Goal: Task Accomplishment & Management: Manage account settings

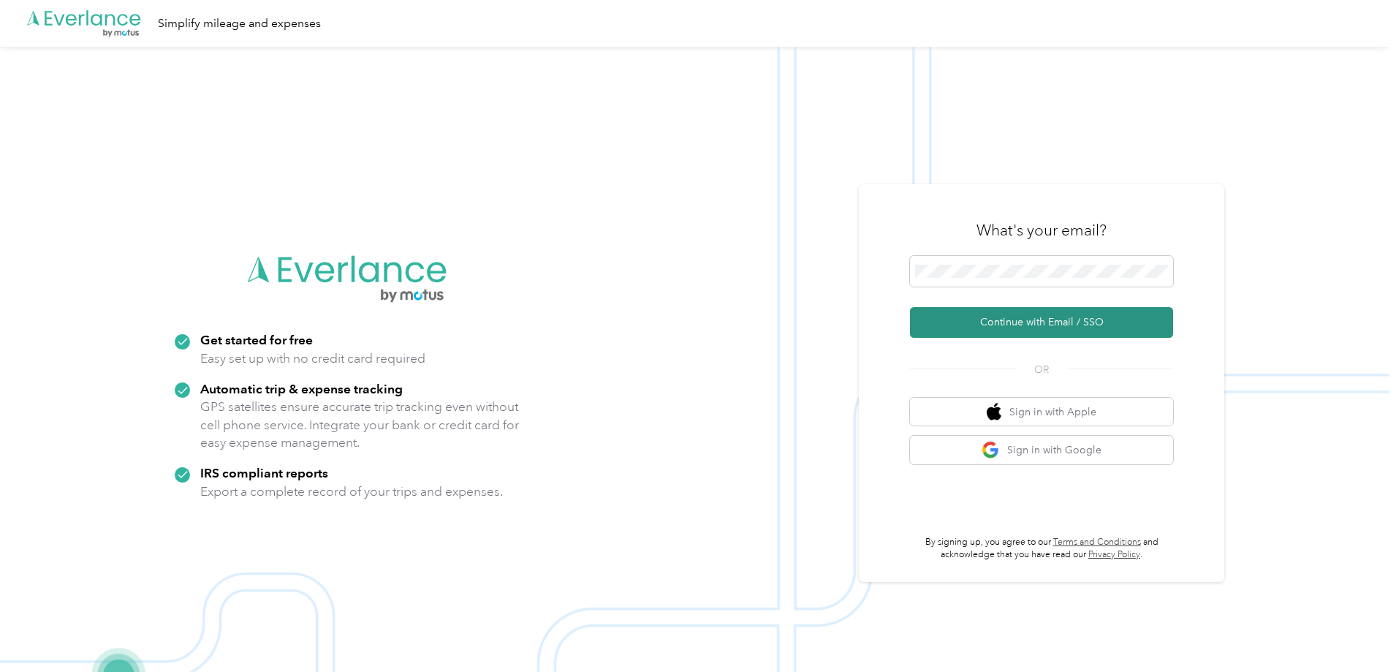
click at [1017, 326] on button "Continue with Email / SSO" at bounding box center [1041, 322] width 263 height 31
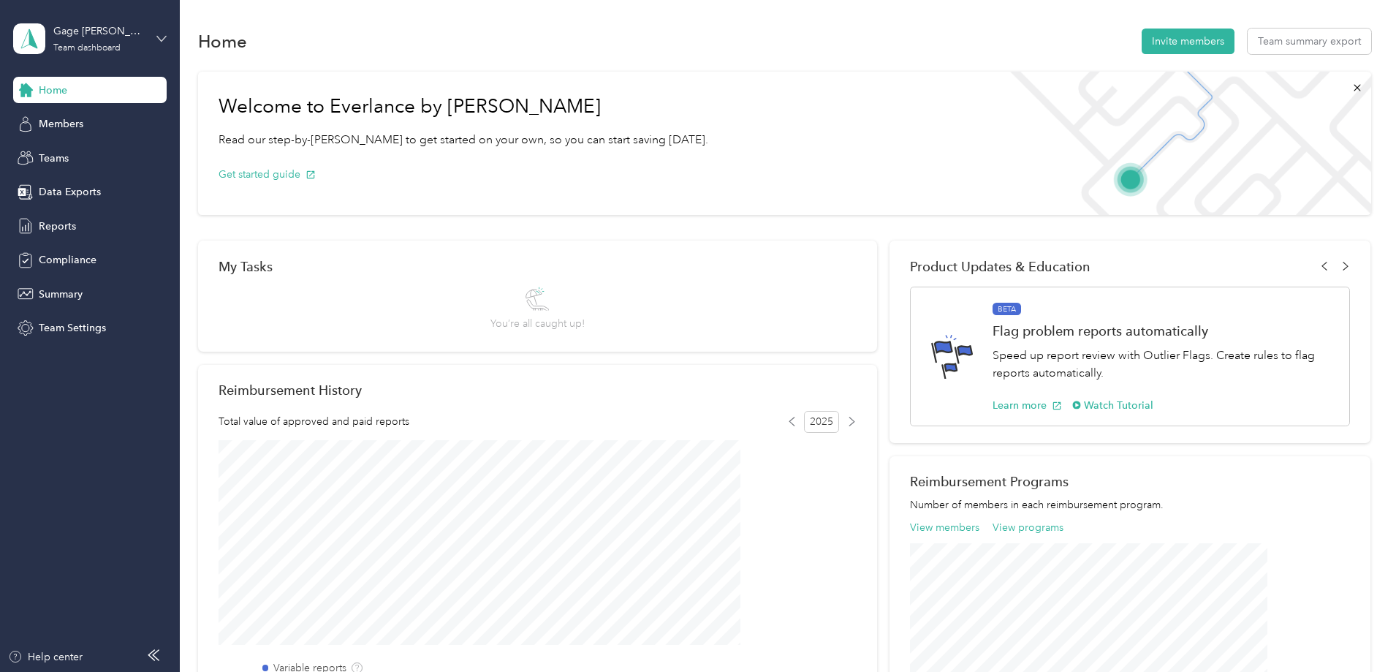
click at [159, 39] on icon at bounding box center [161, 38] width 9 height 5
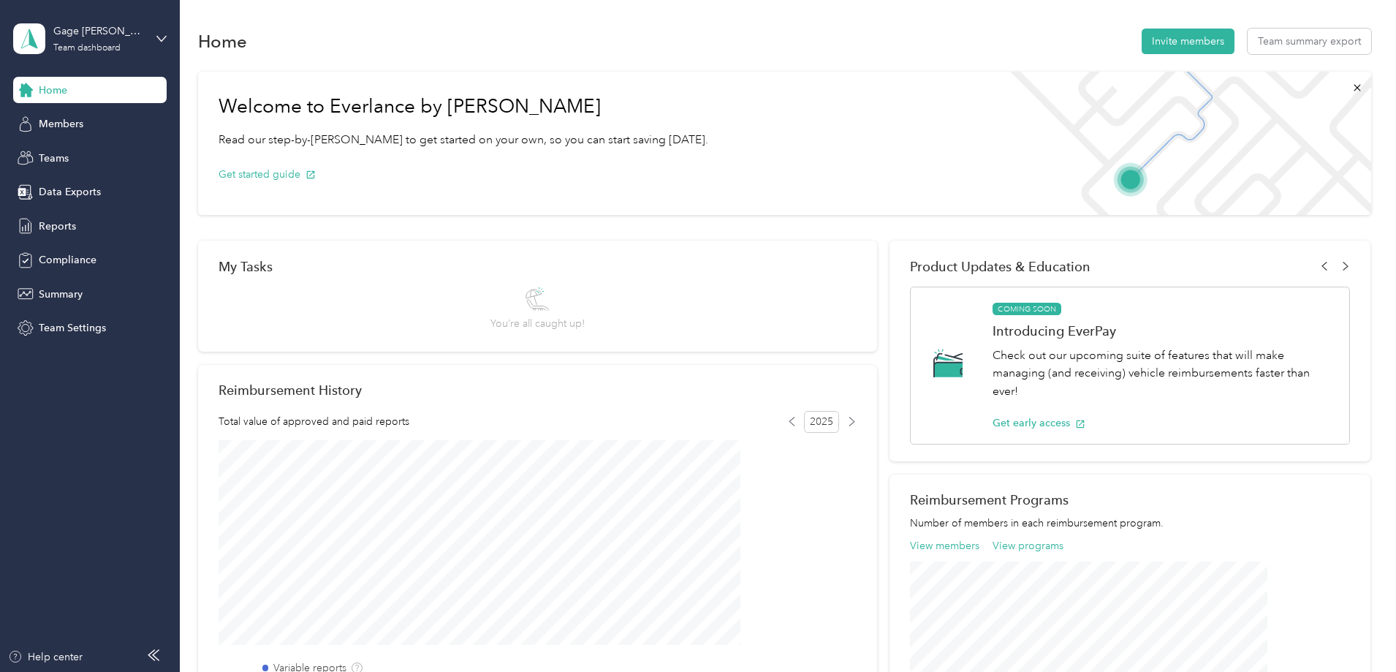
click at [77, 156] on div "Personal dashboard" at bounding box center [166, 153] width 287 height 26
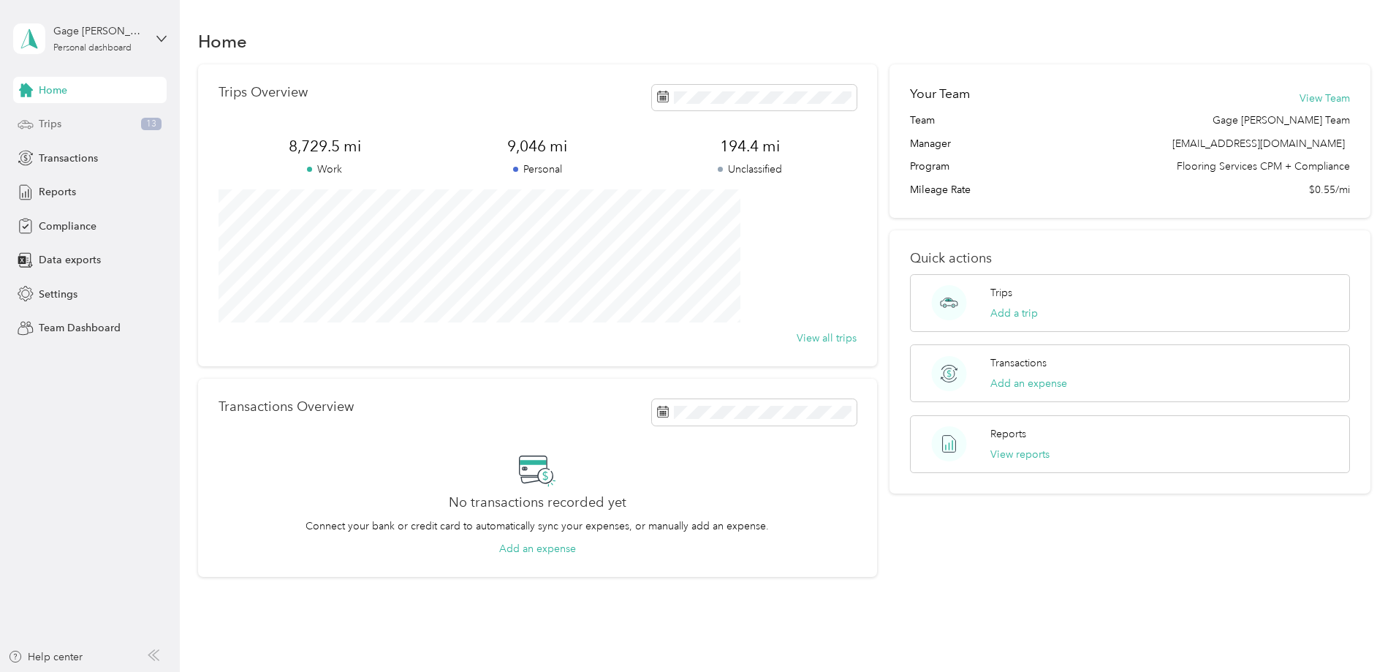
click at [52, 126] on span "Trips" at bounding box center [50, 123] width 23 height 15
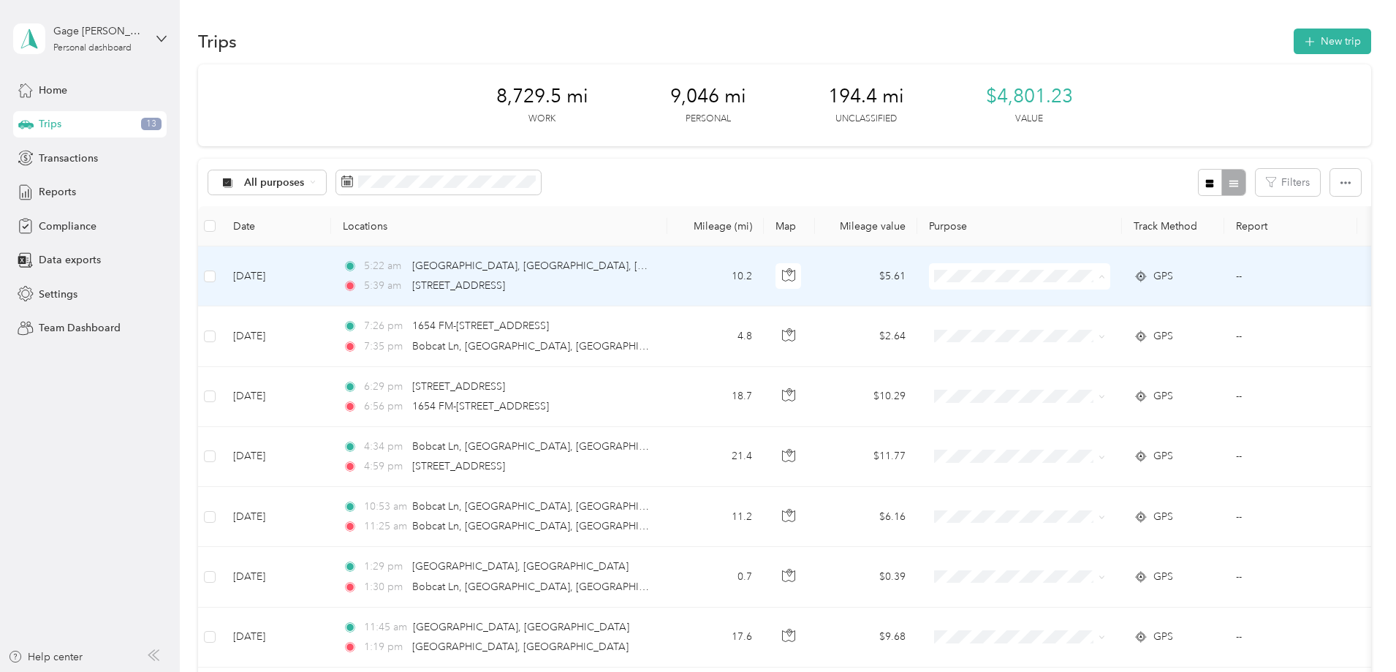
click at [1076, 300] on span "Flooring Services" at bounding box center [1130, 303] width 135 height 15
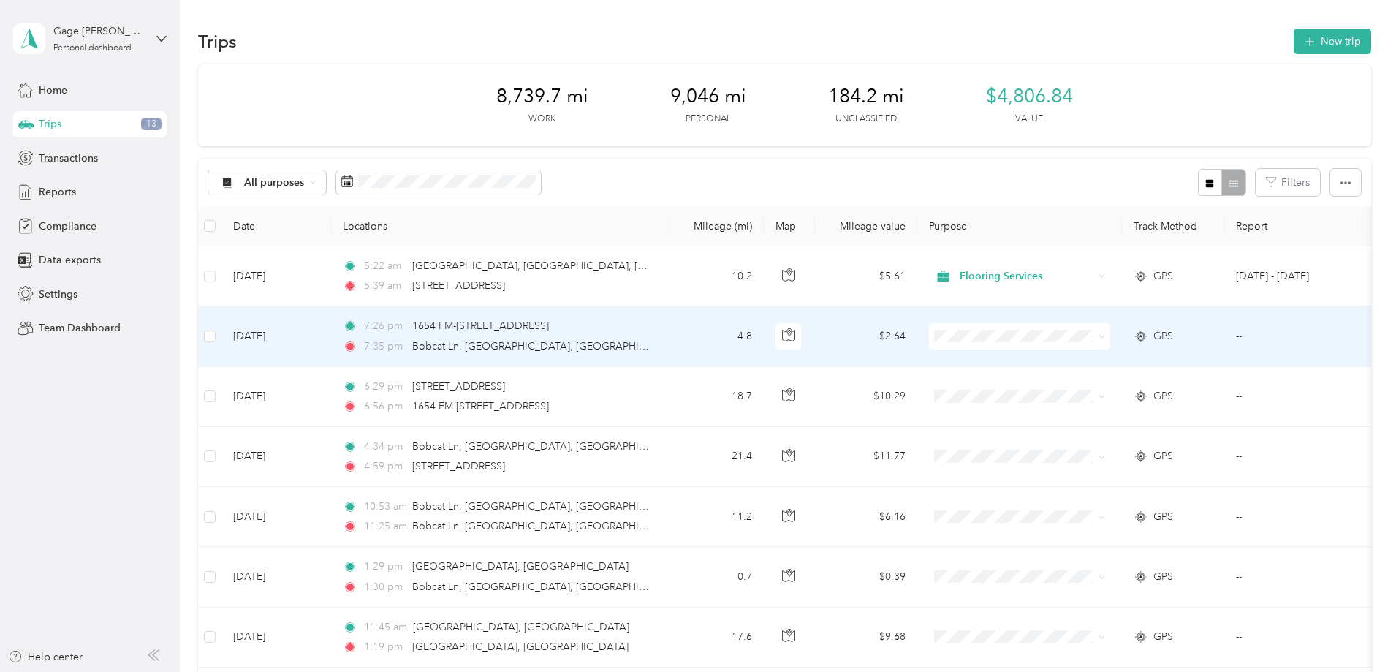
click at [1069, 390] on li "Personal" at bounding box center [1116, 382] width 181 height 26
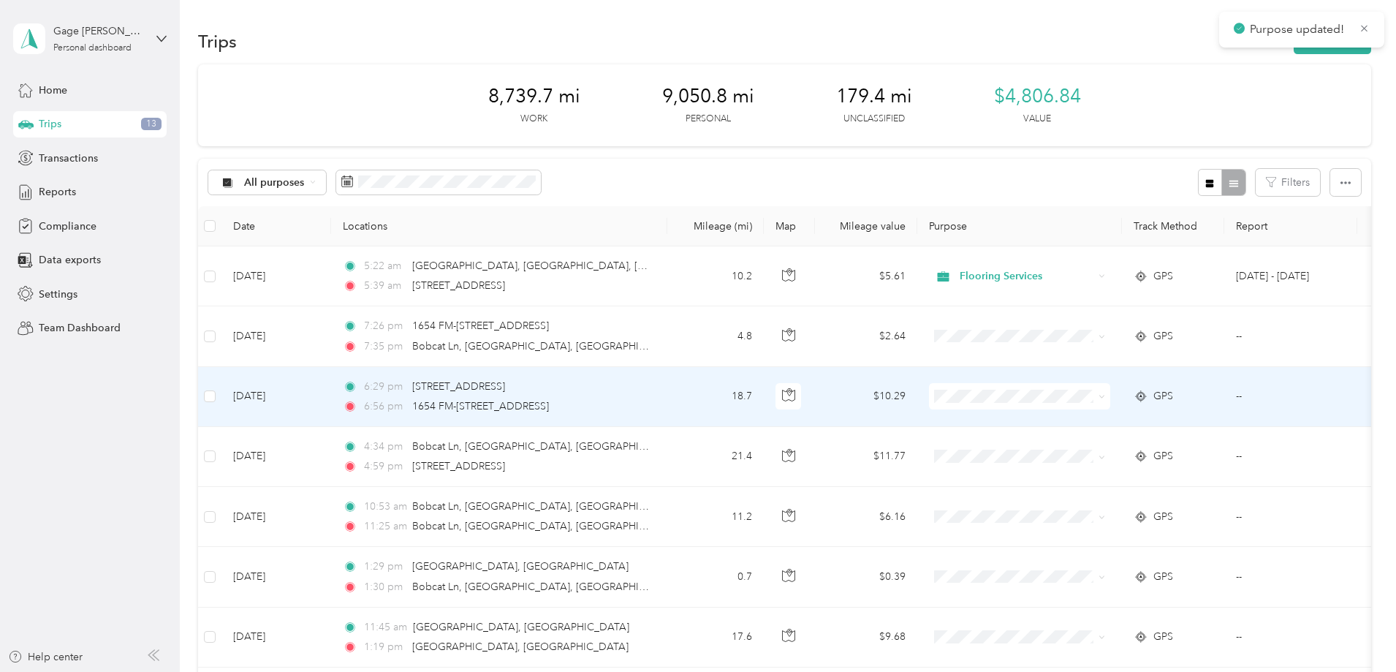
click at [1087, 451] on li "Personal" at bounding box center [1116, 446] width 181 height 26
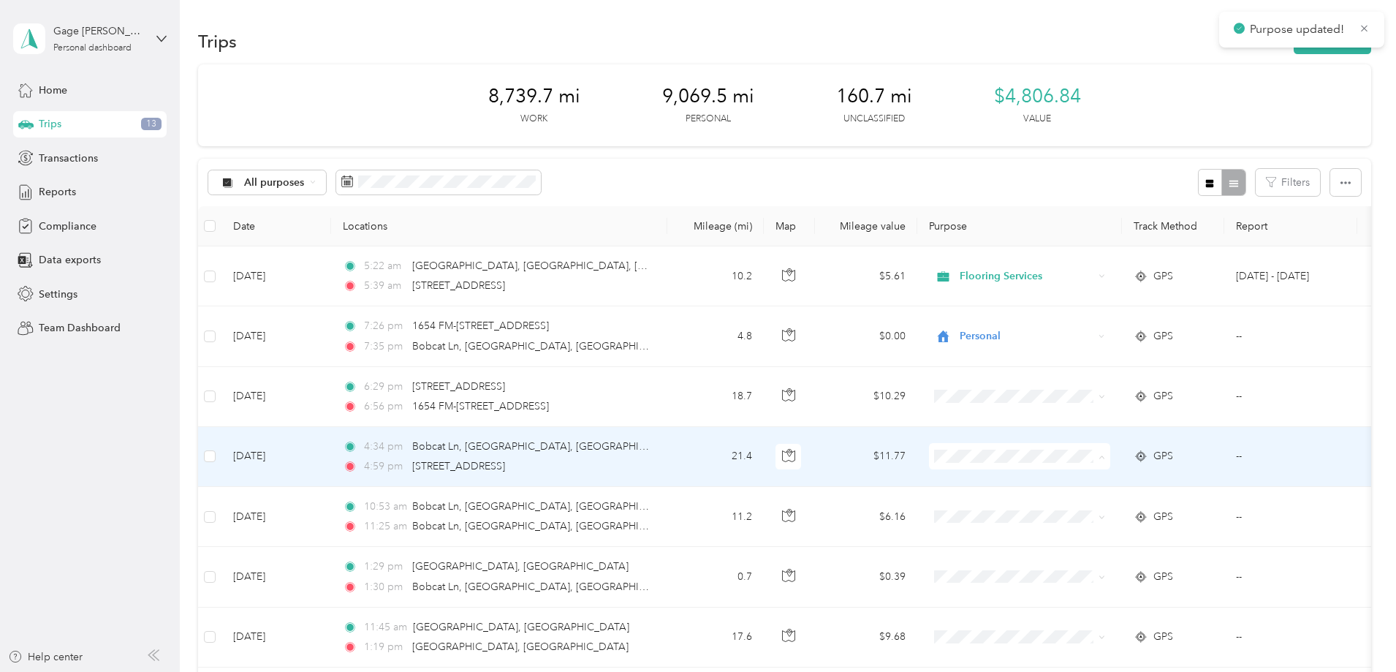
click at [1086, 508] on span "Personal" at bounding box center [1130, 508] width 135 height 15
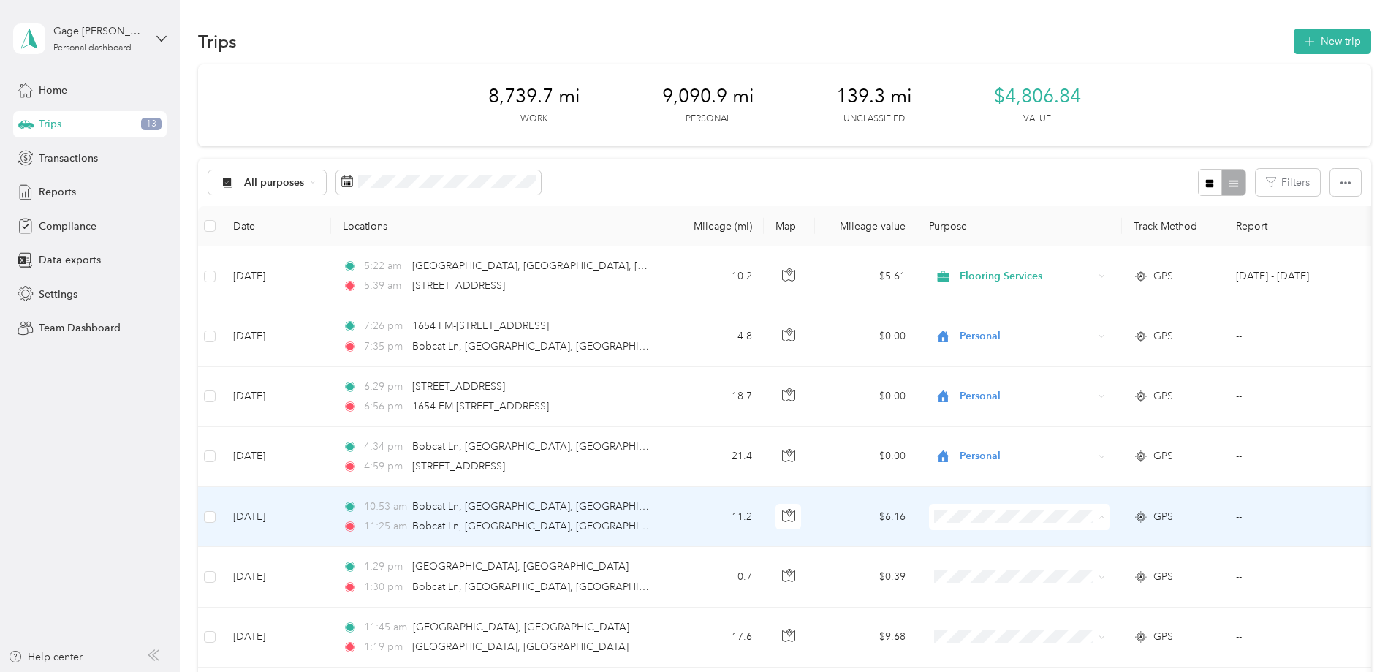
click at [1085, 576] on li "Personal" at bounding box center [1116, 570] width 181 height 26
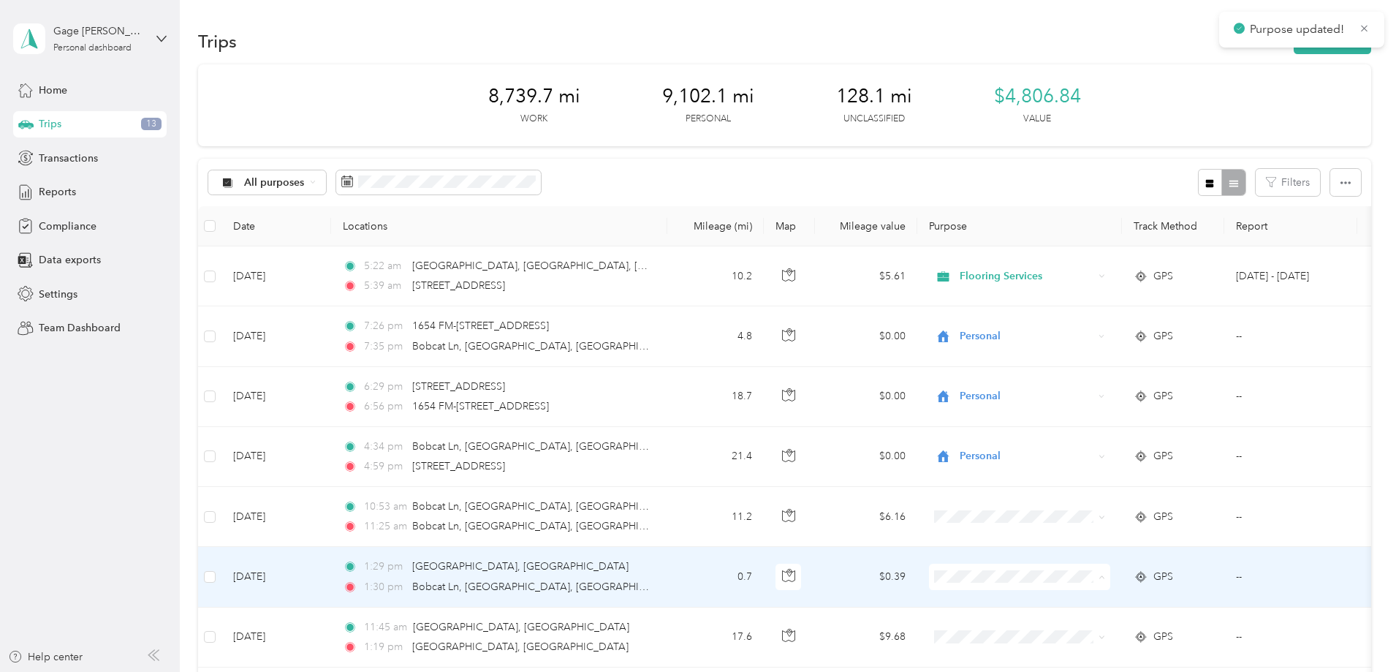
click at [1082, 627] on span "Personal" at bounding box center [1130, 629] width 135 height 15
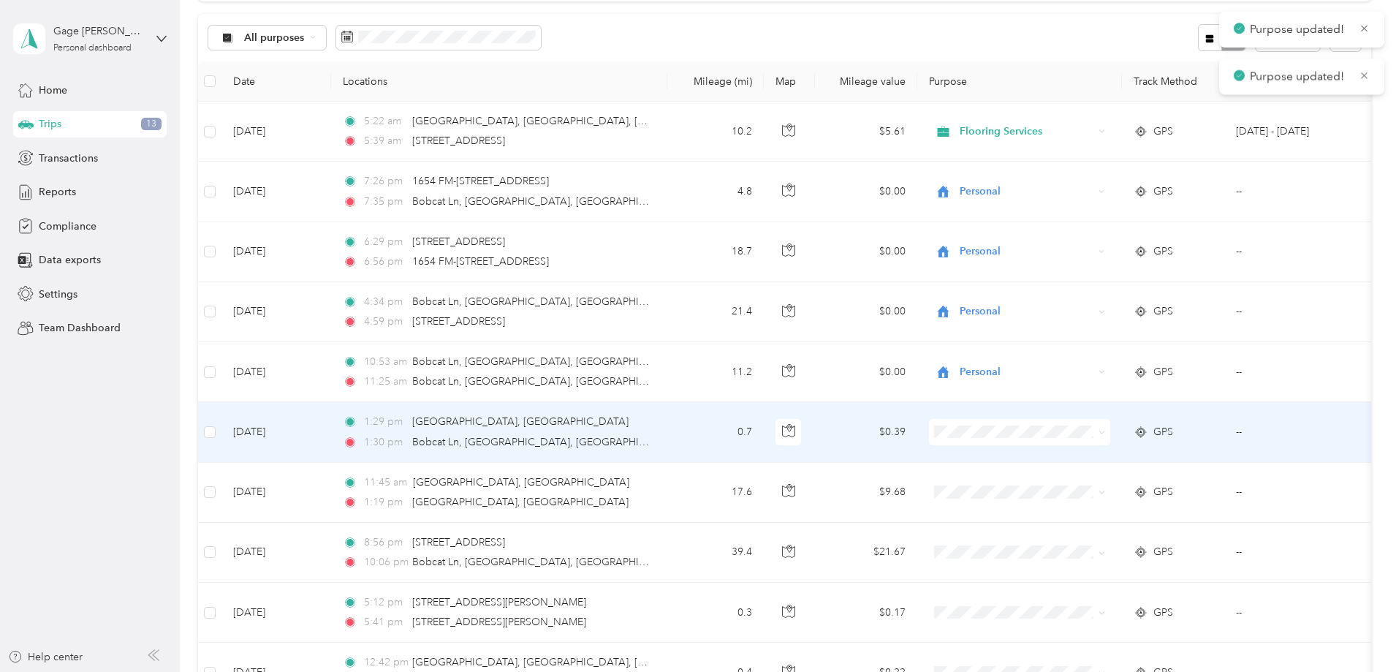
scroll to position [146, 0]
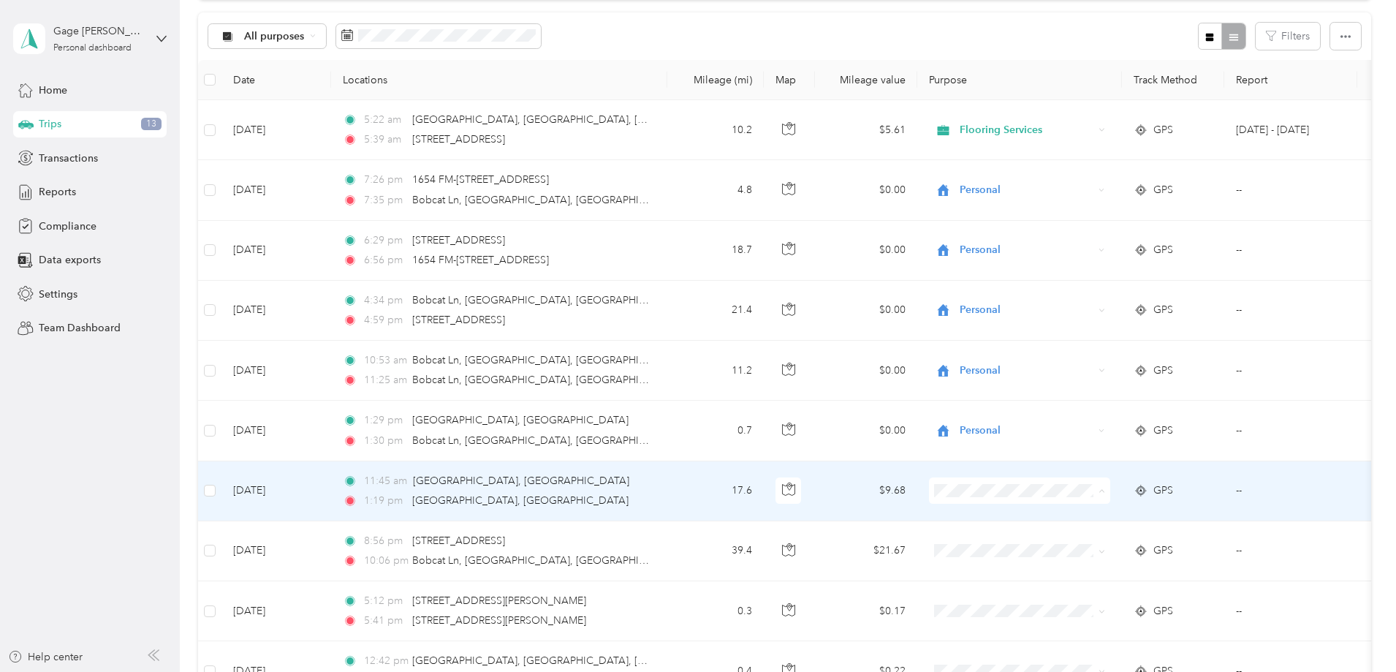
click at [1085, 545] on li "Personal" at bounding box center [1116, 544] width 181 height 26
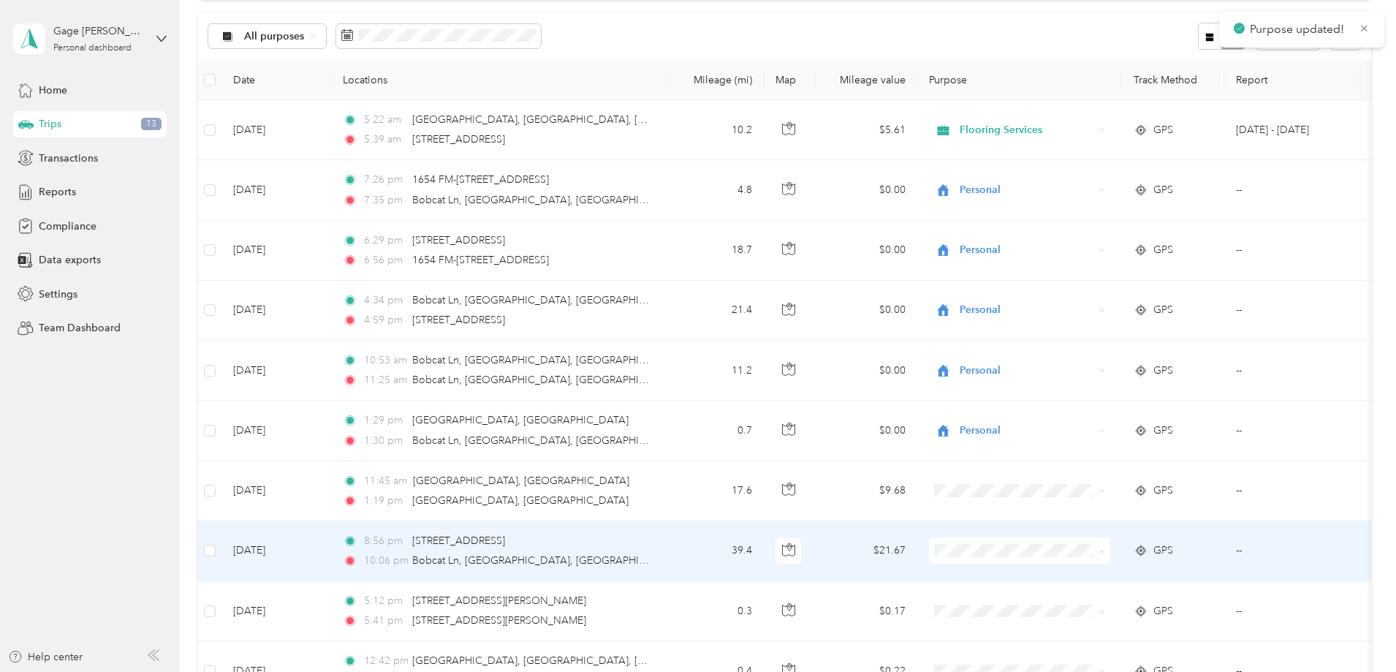
click at [1091, 599] on span "Personal" at bounding box center [1130, 603] width 135 height 15
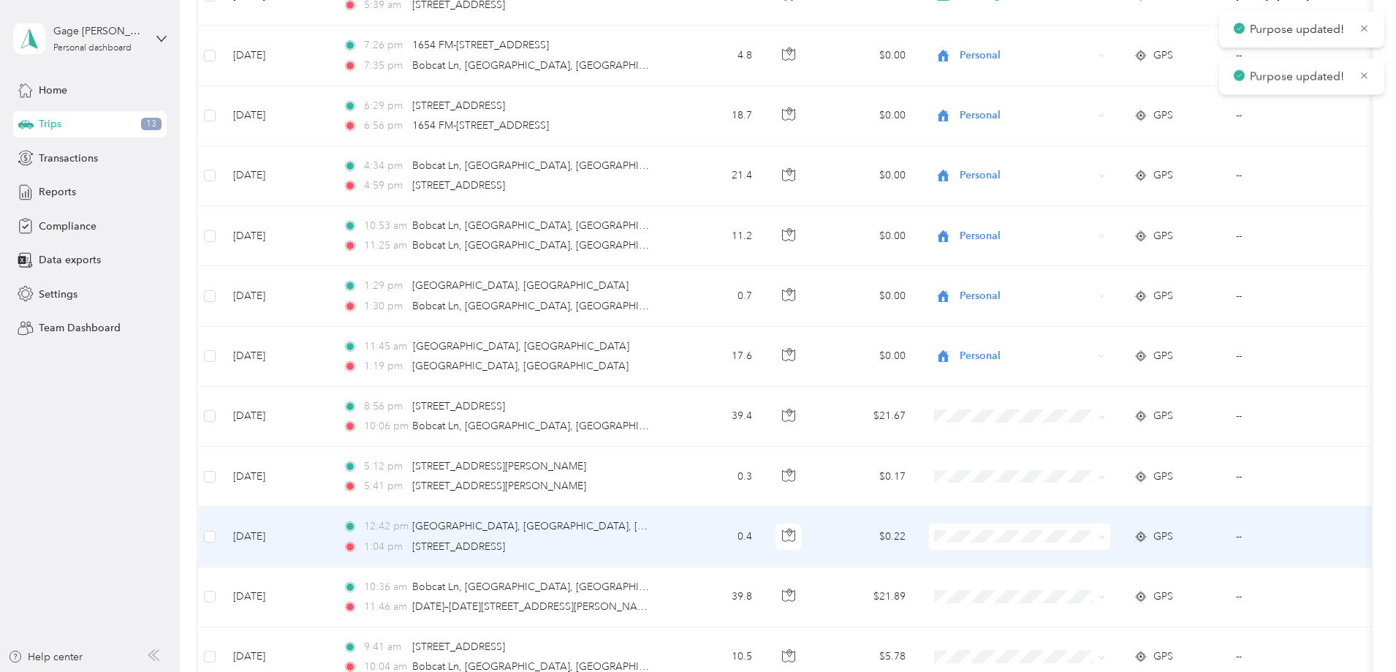
scroll to position [292, 0]
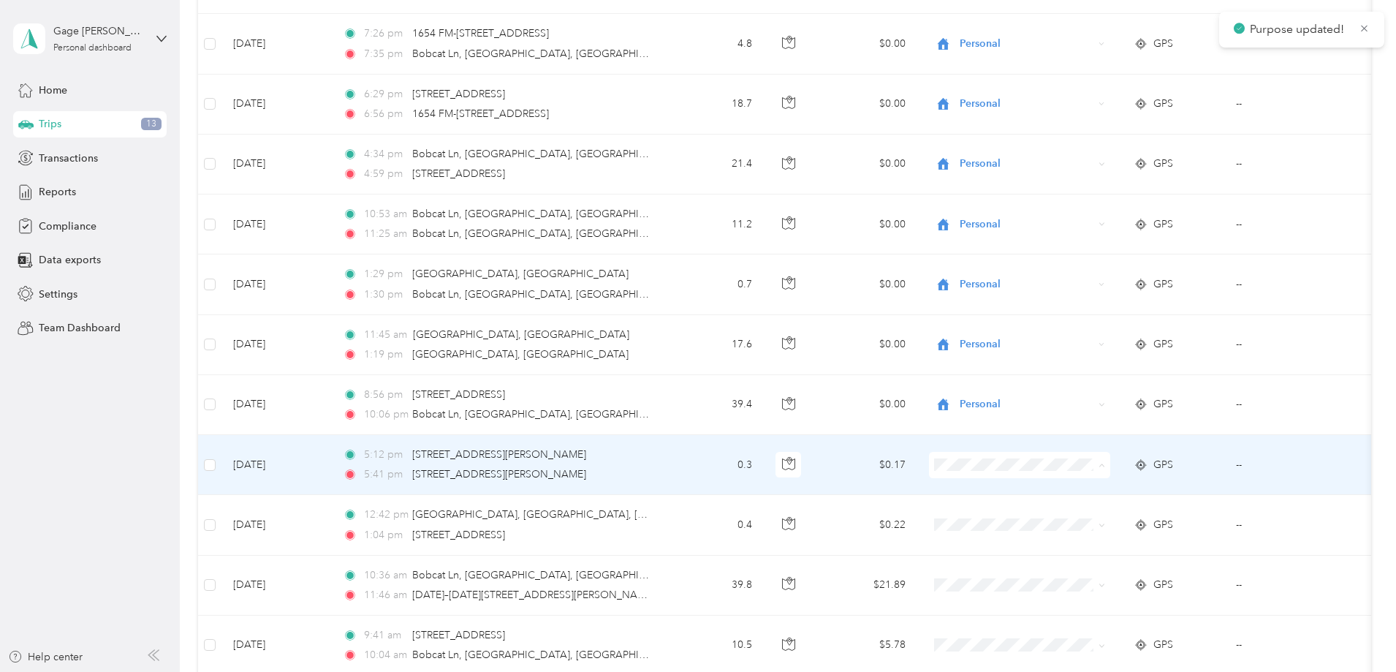
click at [1086, 520] on li "Personal" at bounding box center [1116, 518] width 181 height 26
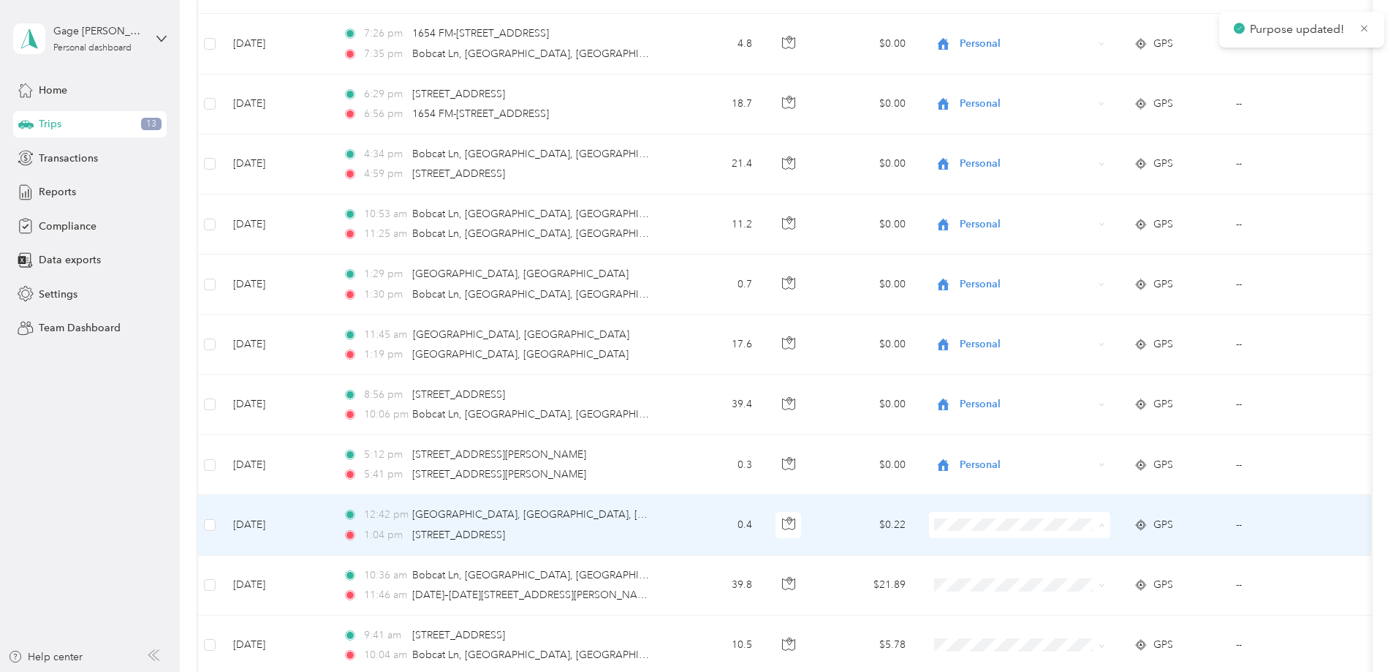
click at [1082, 576] on span "Personal" at bounding box center [1130, 577] width 135 height 15
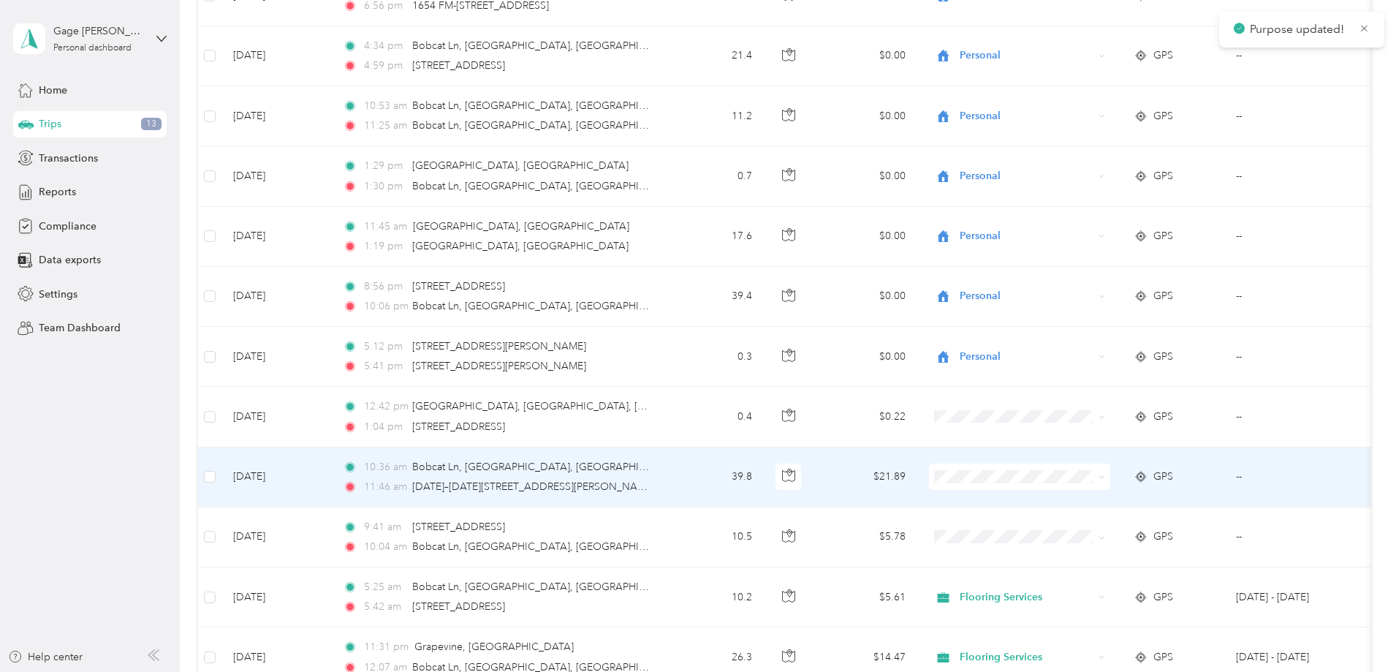
scroll to position [438, 0]
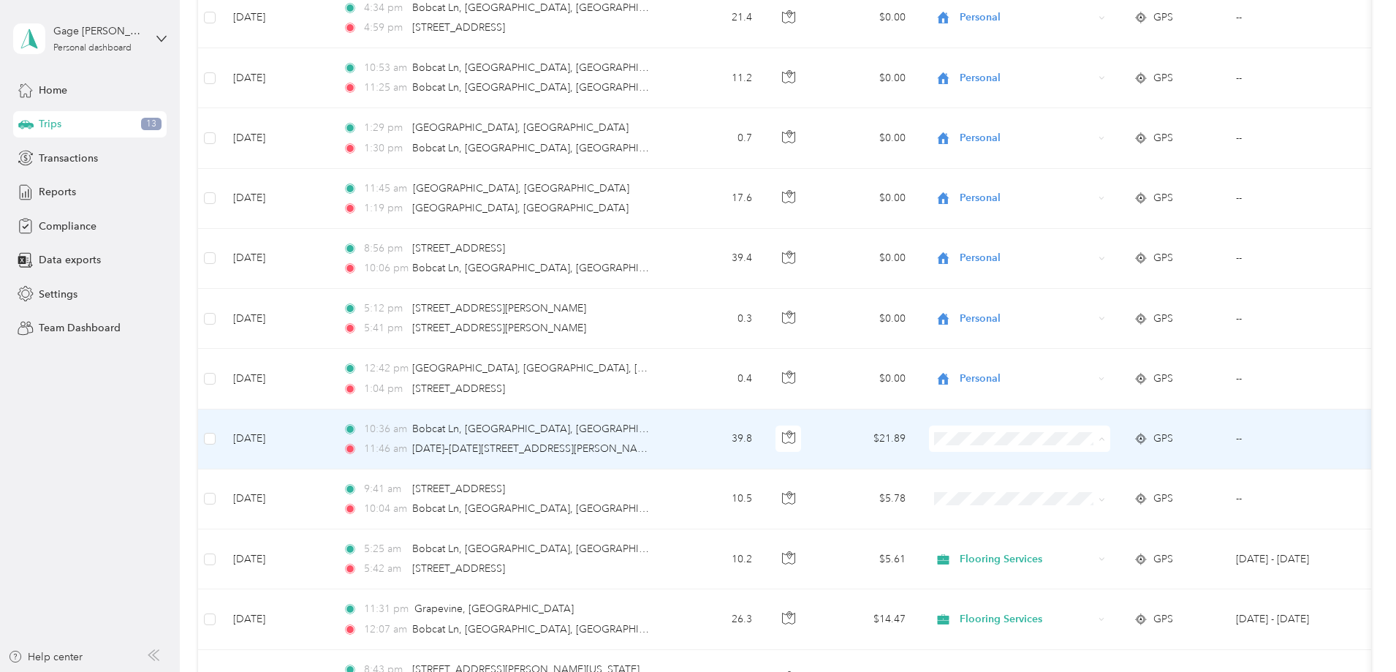
click at [1095, 464] on span "Flooring Services" at bounding box center [1130, 465] width 135 height 15
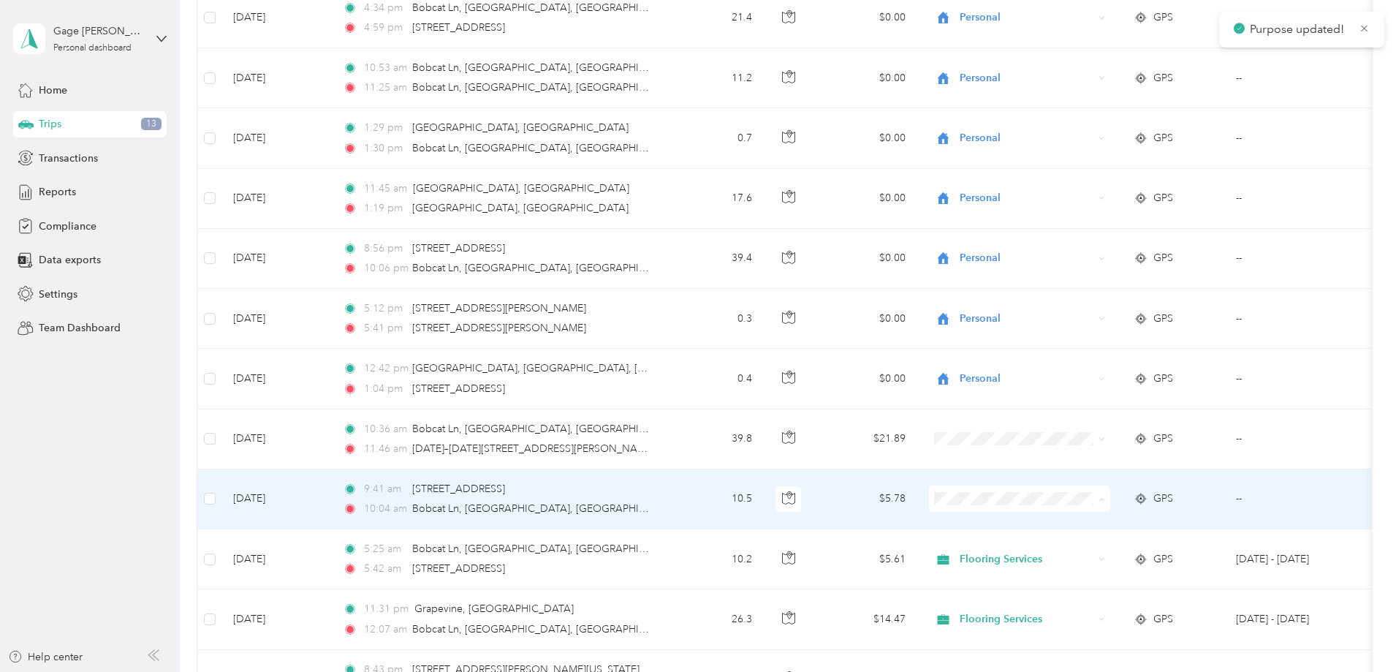
click at [1088, 521] on span "Flooring Services" at bounding box center [1130, 525] width 135 height 15
click at [1088, 525] on span "Flooring Services" at bounding box center [1130, 525] width 135 height 15
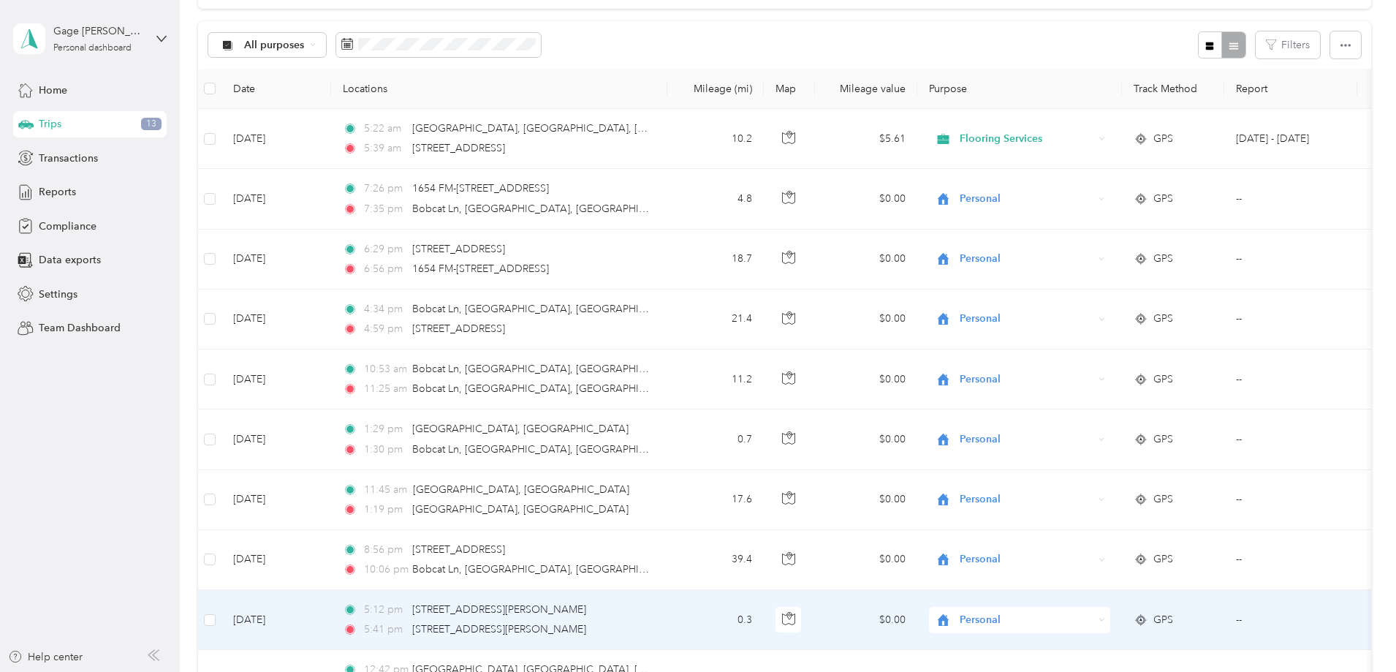
scroll to position [0, 0]
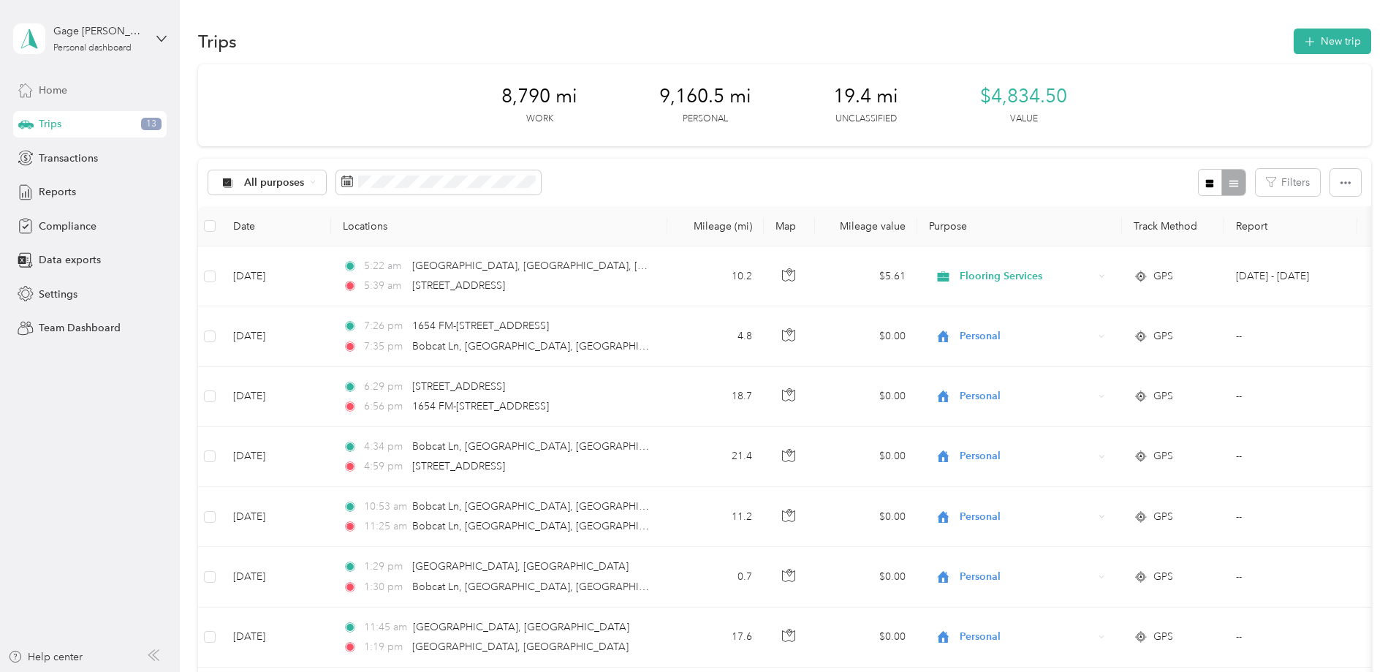
click at [59, 92] on span "Home" at bounding box center [53, 90] width 29 height 15
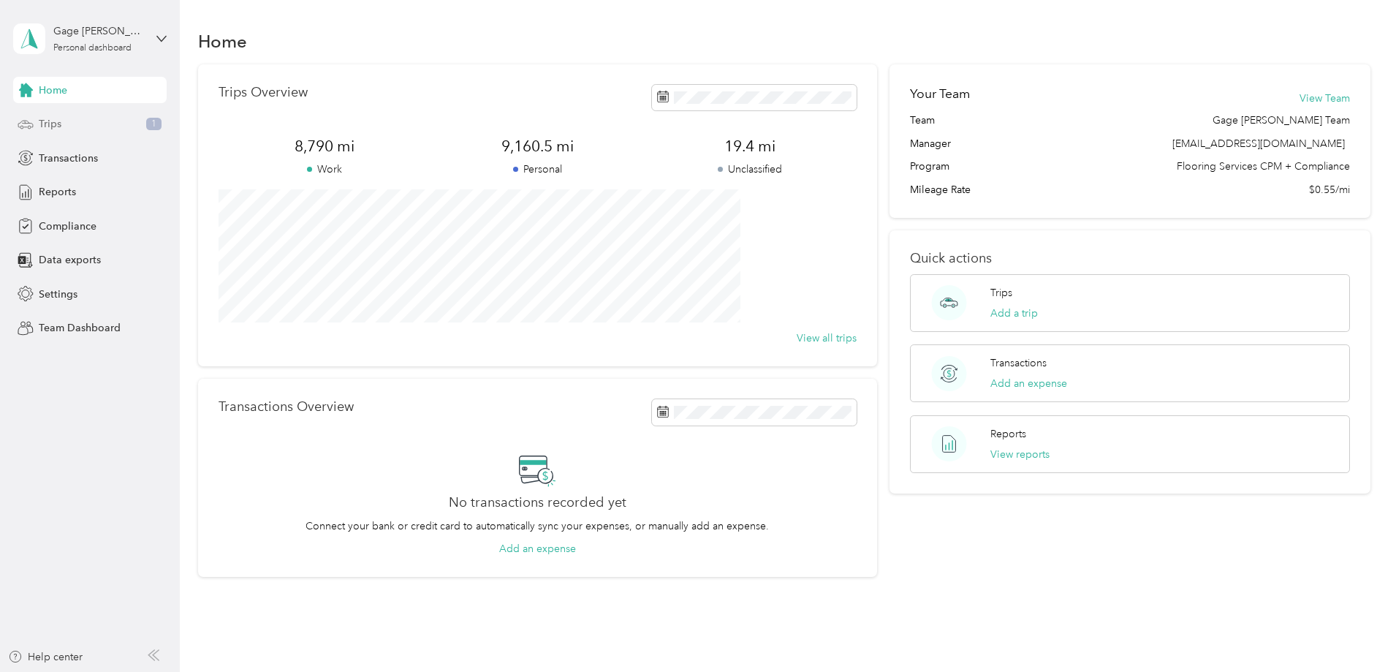
click at [57, 126] on span "Trips" at bounding box center [50, 123] width 23 height 15
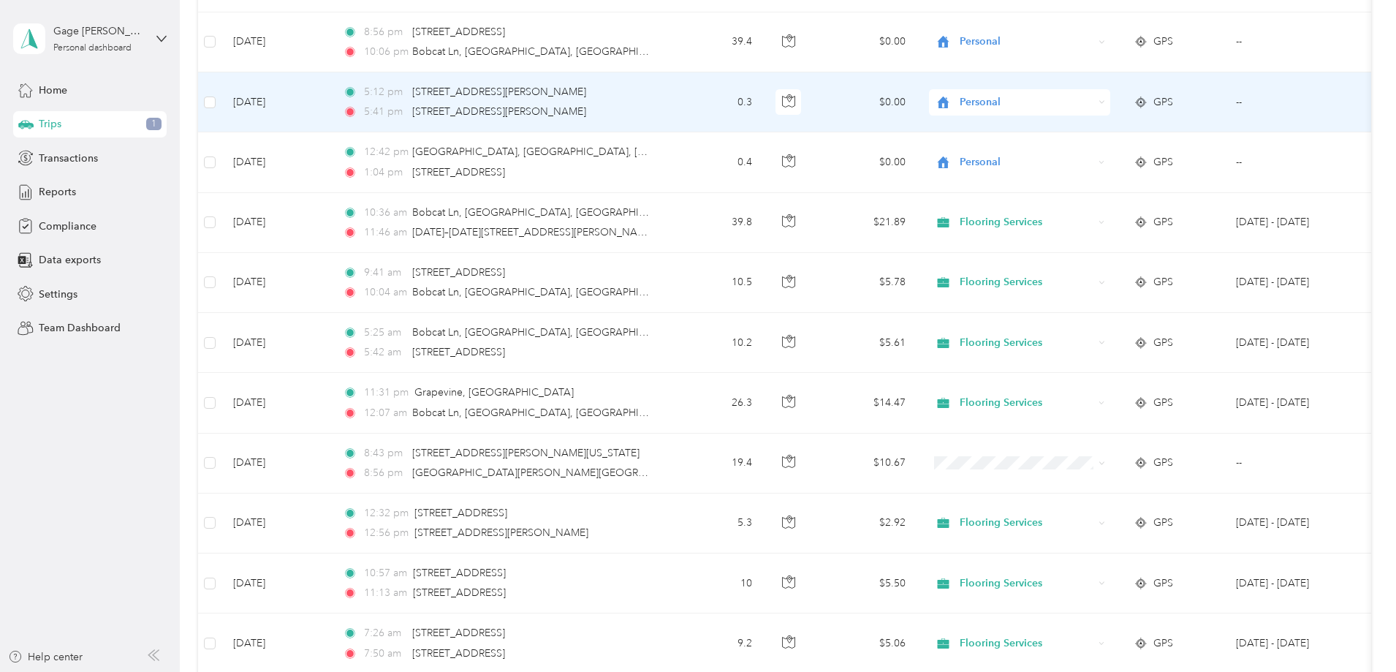
scroll to position [877, 0]
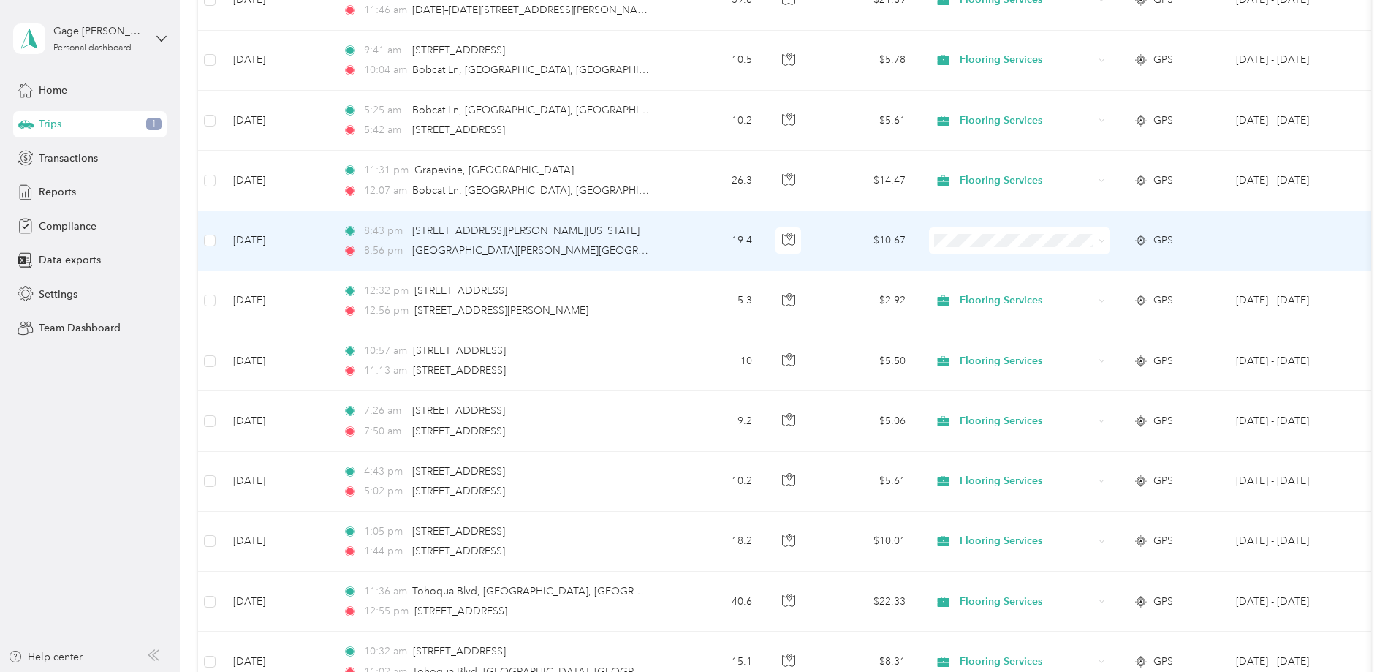
click at [1090, 267] on span "Flooring Services" at bounding box center [1130, 262] width 135 height 15
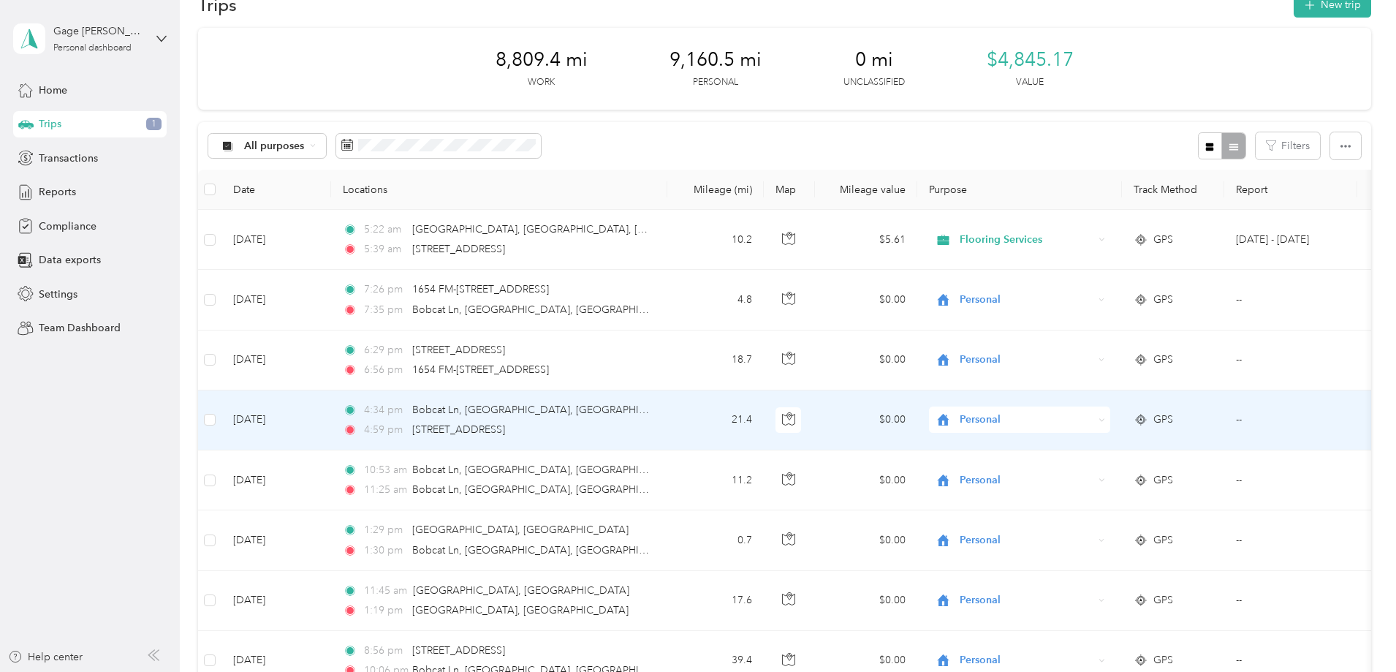
scroll to position [0, 0]
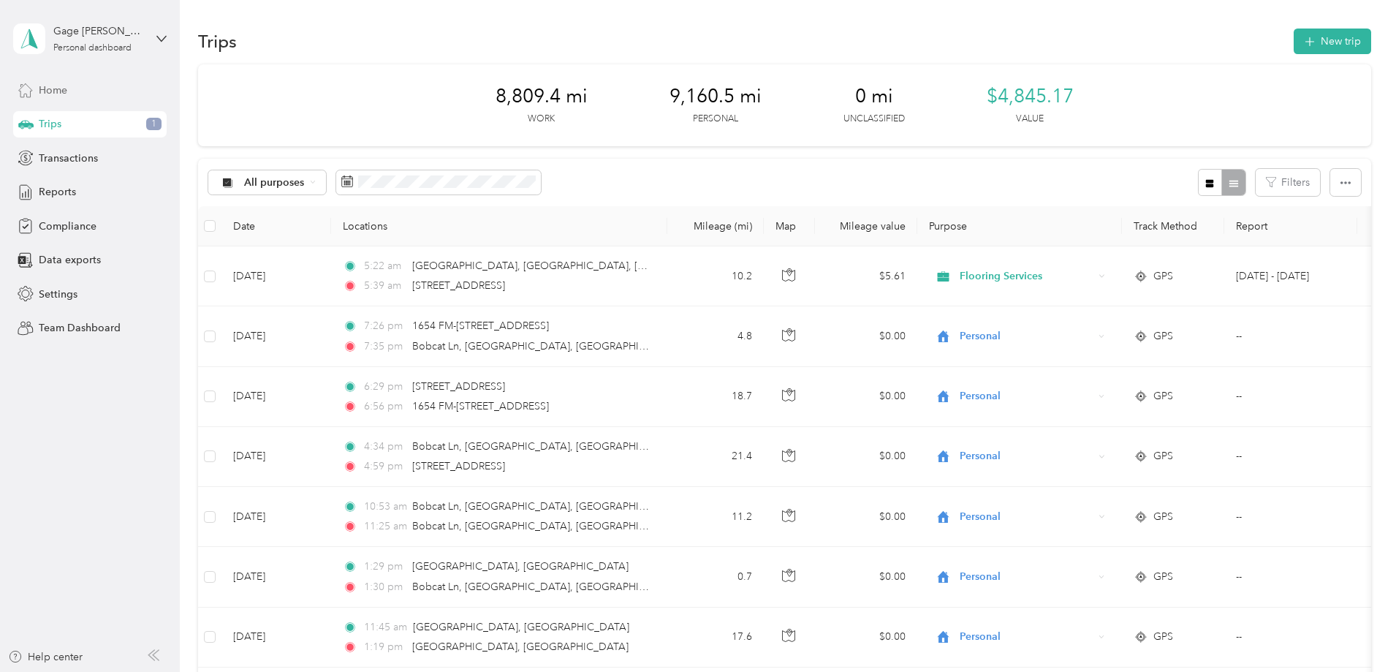
click at [56, 87] on span "Home" at bounding box center [53, 90] width 29 height 15
